Goal: Task Accomplishment & Management: Manage account settings

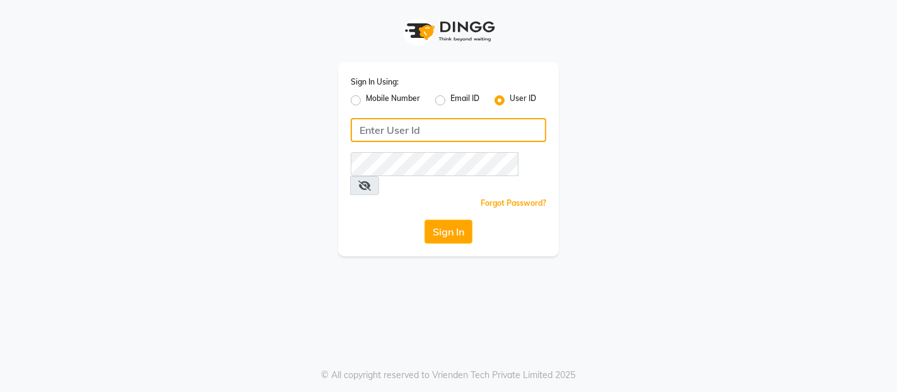
click at [374, 131] on input "Username" at bounding box center [449, 130] width 196 height 24
type input "famesalon"
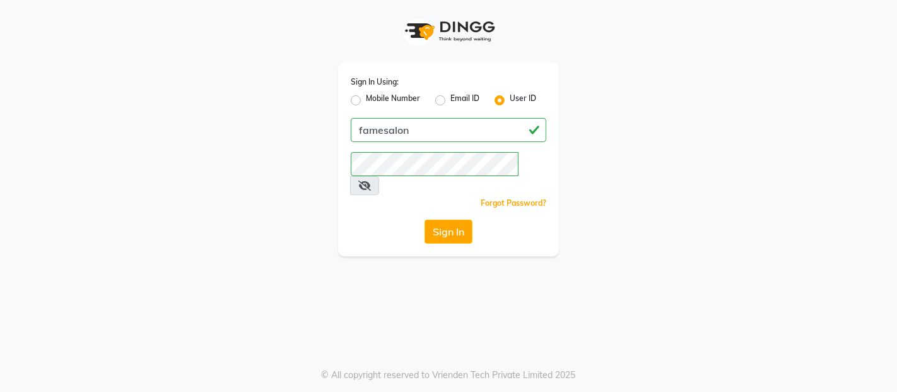
click at [371, 181] on icon at bounding box center [364, 186] width 13 height 10
click at [432, 220] on button "Sign In" at bounding box center [449, 232] width 48 height 24
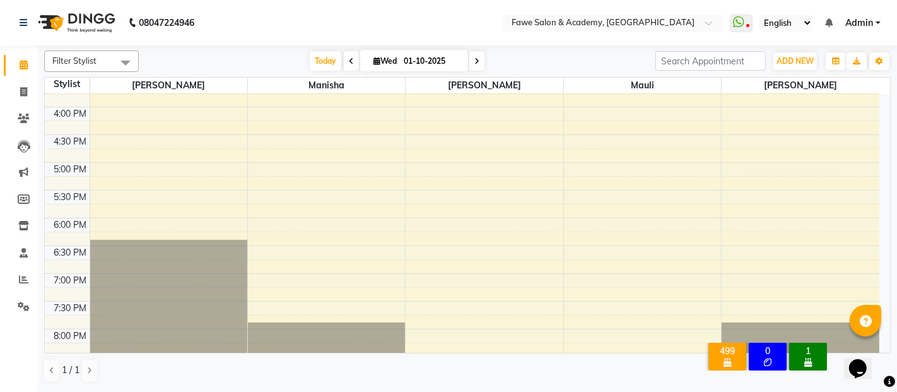
scroll to position [393, 0]
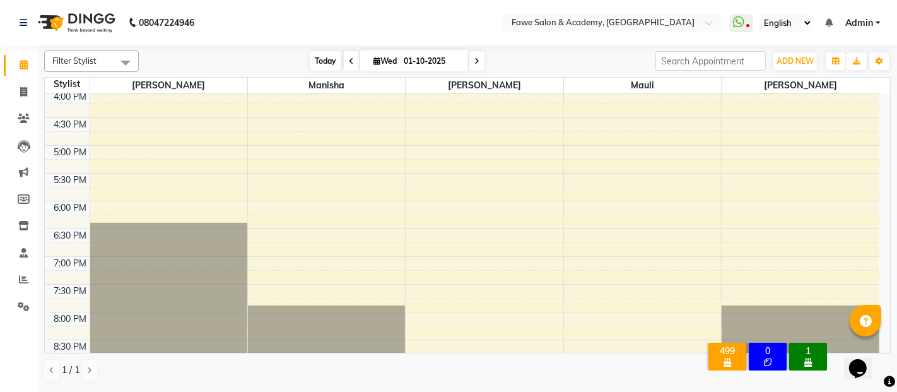
click at [314, 57] on span "Today" at bounding box center [326, 61] width 32 height 20
